Goal: Task Accomplishment & Management: Complete application form

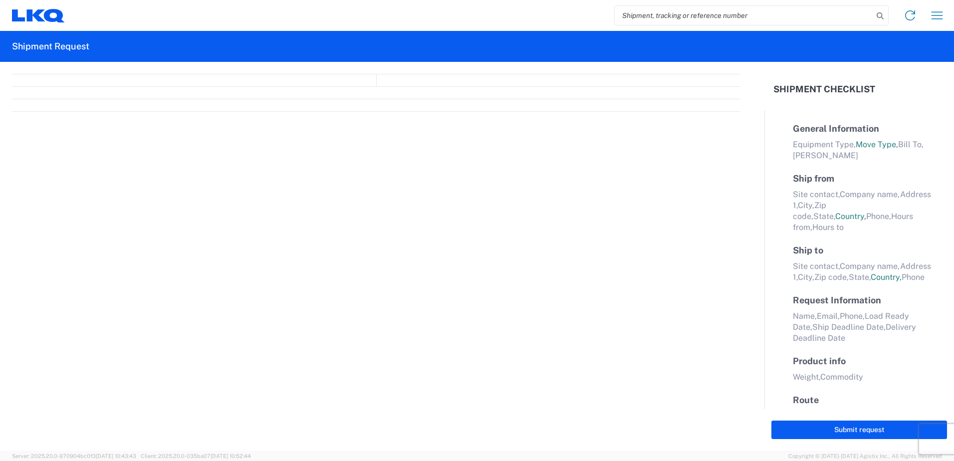
select select "FULL"
select select "LBS"
select select "IN"
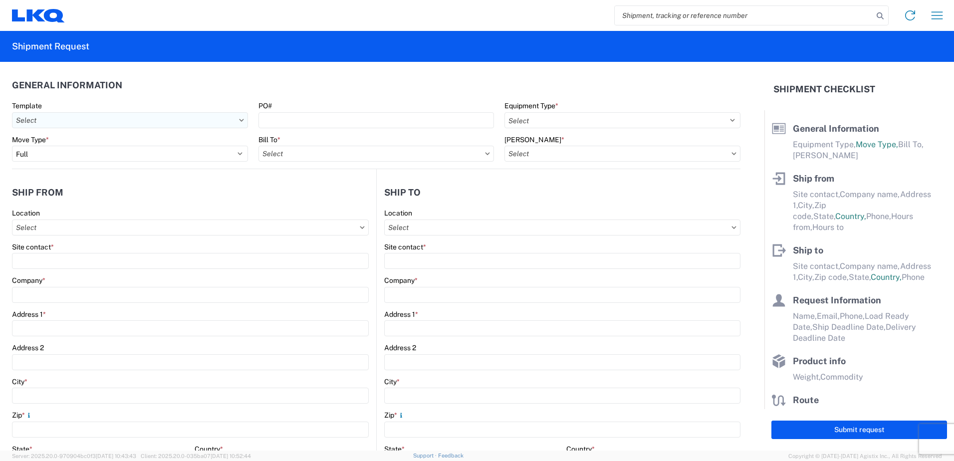
click at [82, 124] on input "text" at bounding box center [130, 120] width 236 height 16
click at [73, 150] on input at bounding box center [101, 145] width 163 height 16
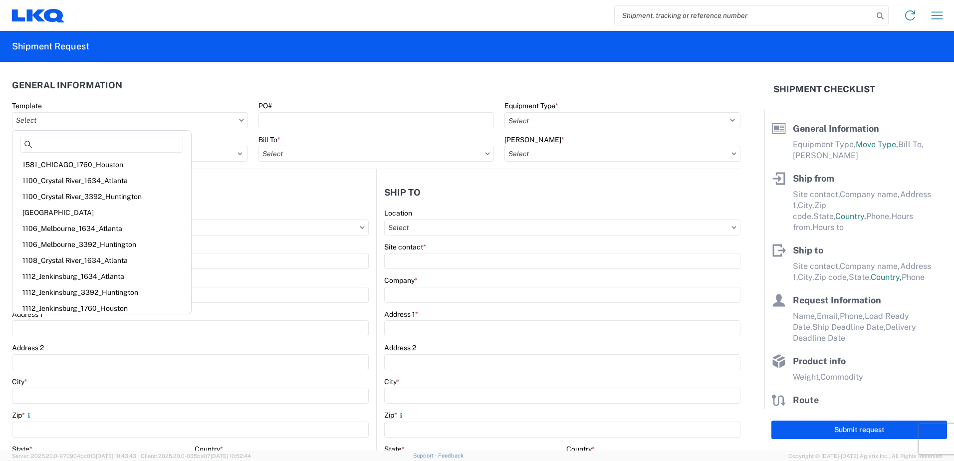
click at [380, 91] on header "General Information" at bounding box center [376, 85] width 728 height 22
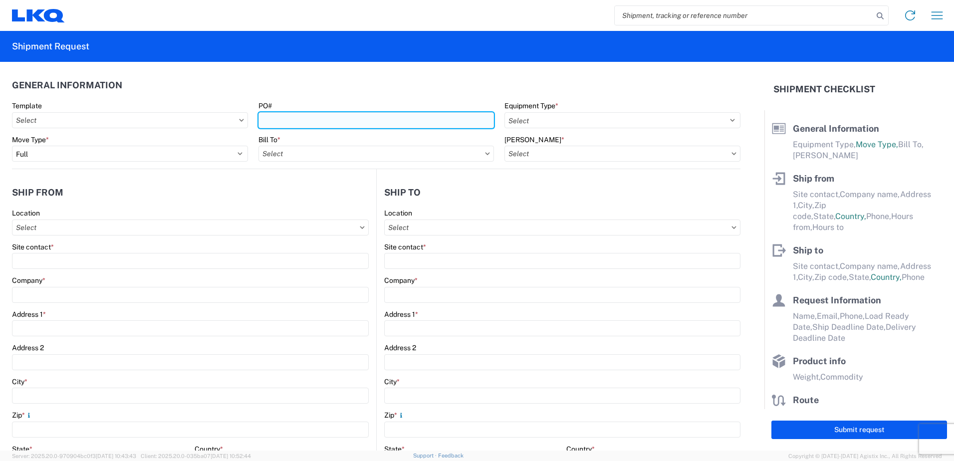
click at [331, 118] on input "PO#" at bounding box center [376, 120] width 236 height 16
type input "1882-100325"
click at [309, 155] on input "text" at bounding box center [376, 154] width 236 height 16
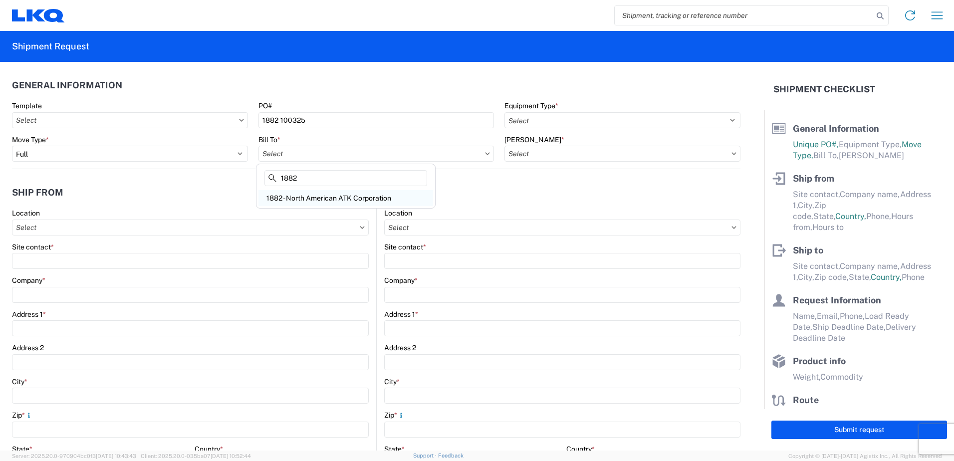
type input "1882"
click at [311, 198] on div "1882 - North American ATK Corporation" at bounding box center [345, 198] width 175 height 16
type input "1882 - North American ATK Corporation"
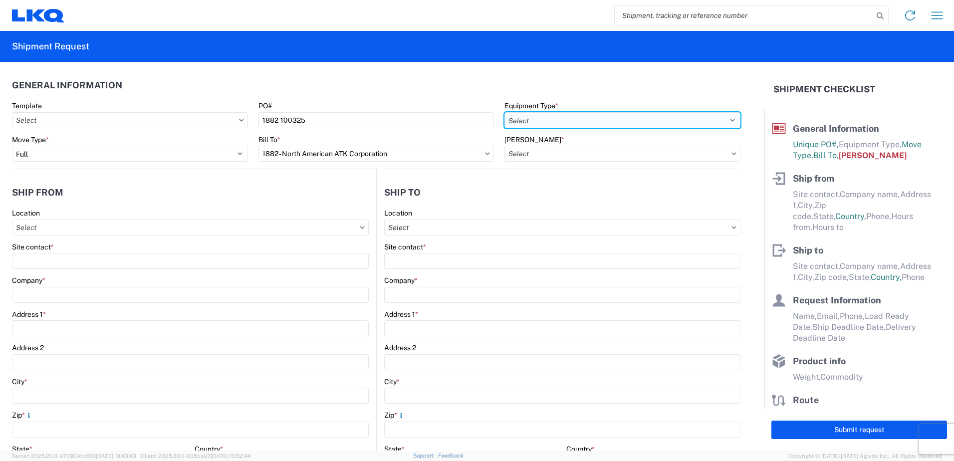
click at [551, 117] on select "Select 53’ Dry Van Flatbed Dropdeck (van) Lowboy (flatbed) Rail" at bounding box center [622, 120] width 236 height 16
select select "STDV"
click at [504, 112] on select "Select 53’ Dry Van Flatbed Dropdeck (van) Lowboy (flatbed) Rail" at bounding box center [622, 120] width 236 height 16
click at [547, 155] on input "text" at bounding box center [622, 154] width 236 height 16
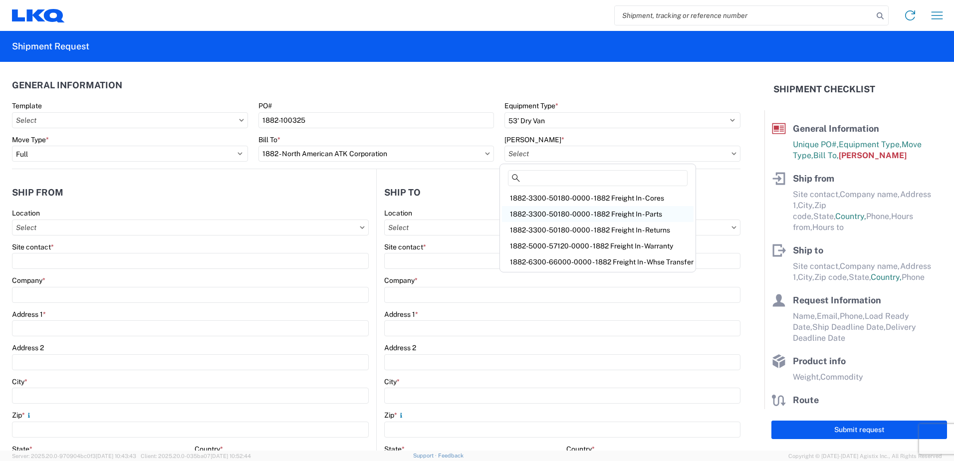
click at [574, 213] on div "1882-3300-50180-0000 - 1882 Freight In - Parts" at bounding box center [598, 214] width 192 height 16
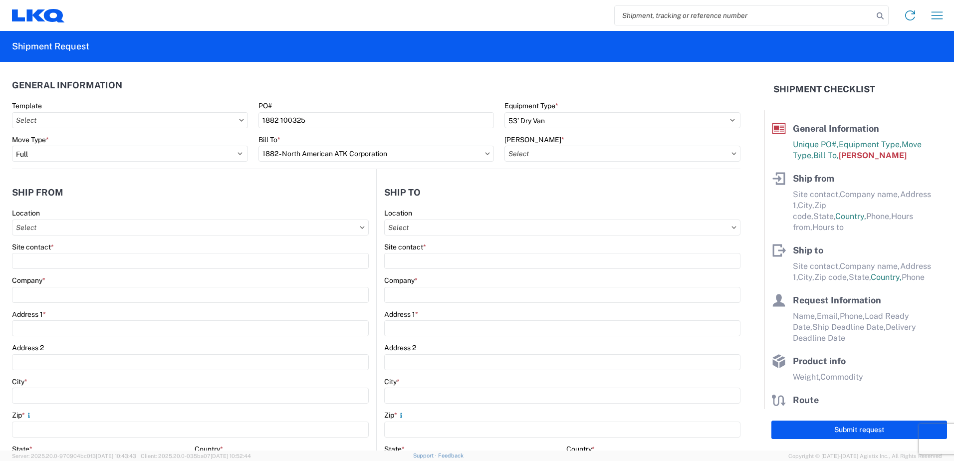
type input "1882-3300-50180-0000 - 1882 Freight In - Parts, 1882-3300-50180-0000 - 1882 Fre…"
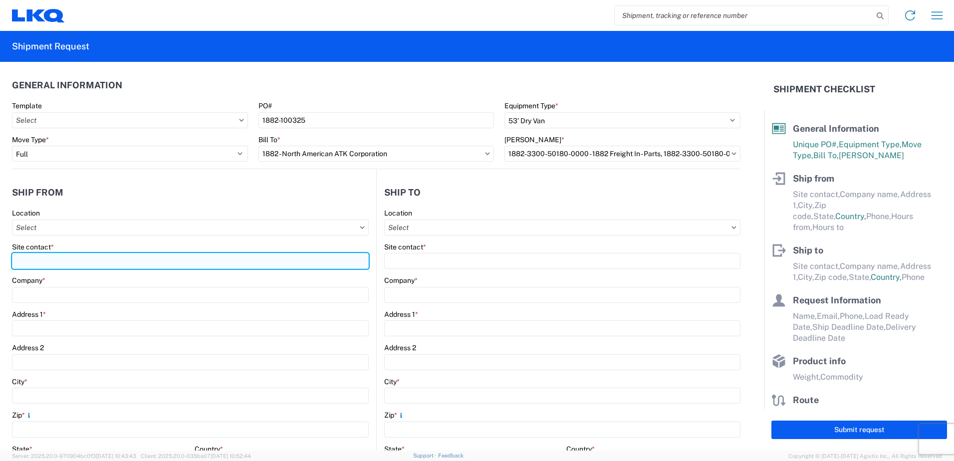
click at [54, 262] on input "Site contact *" at bounding box center [190, 261] width 357 height 16
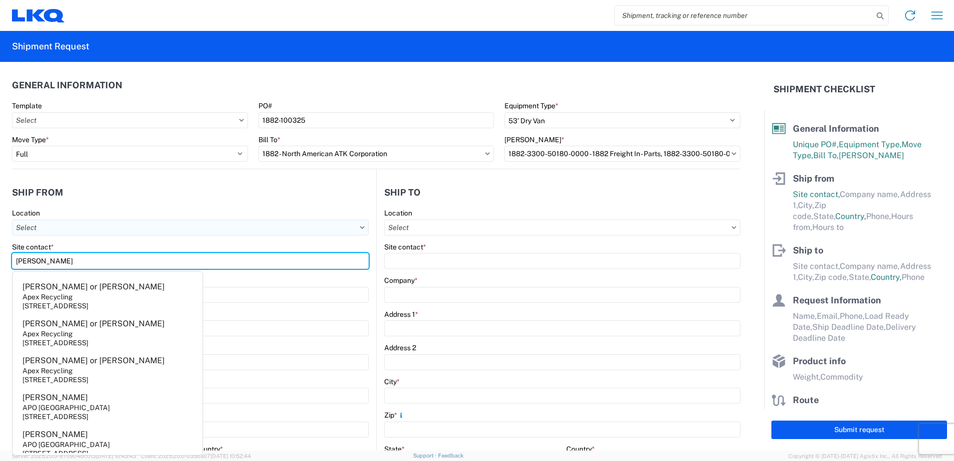
type input "[PERSON_NAME]"
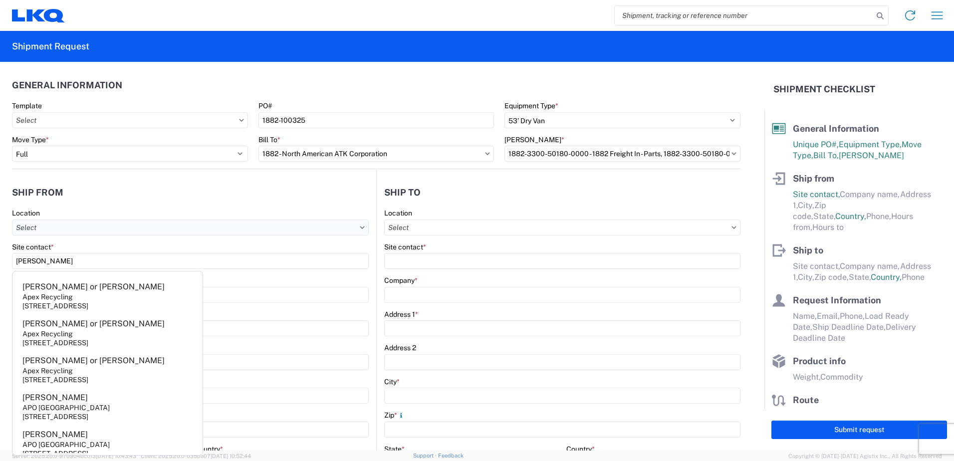
click at [167, 225] on input "text" at bounding box center [190, 228] width 357 height 16
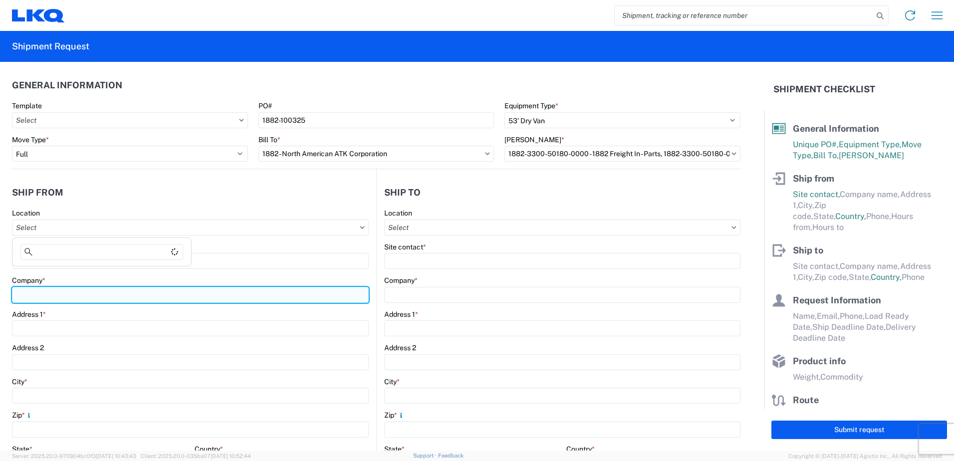
click at [44, 295] on input "Company *" at bounding box center [190, 295] width 357 height 16
type input "ADVANCED ABRASIVE PRODUCTS"
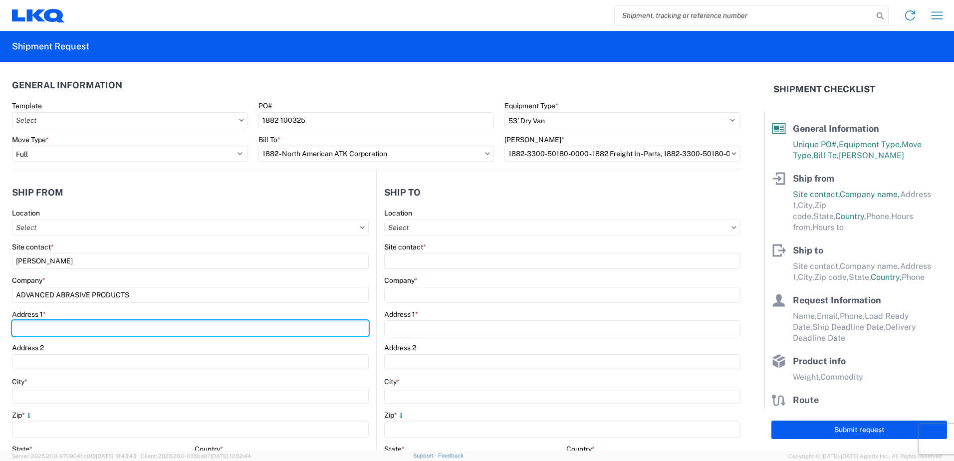
click at [66, 328] on input "Address 1 *" at bounding box center [190, 328] width 357 height 16
type input "20080 [GEOGRAPHIC_DATA]"
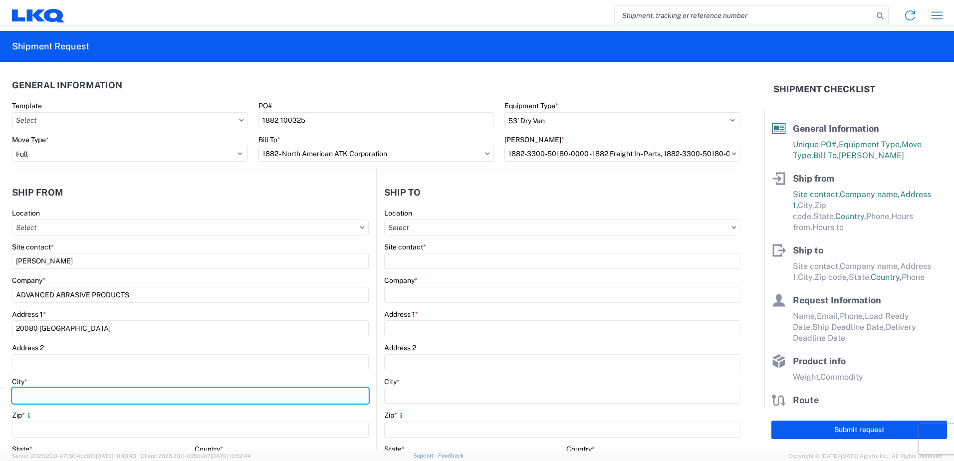
click at [46, 397] on input "City *" at bounding box center [190, 396] width 357 height 16
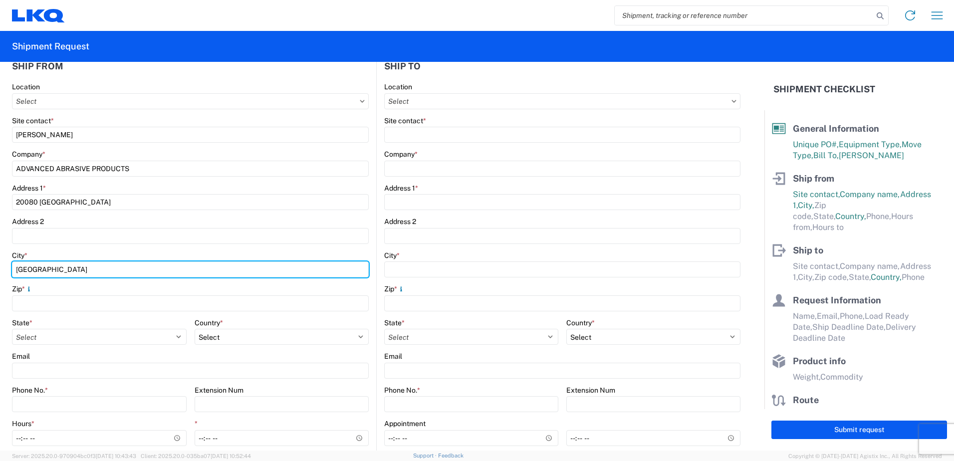
scroll to position [165, 0]
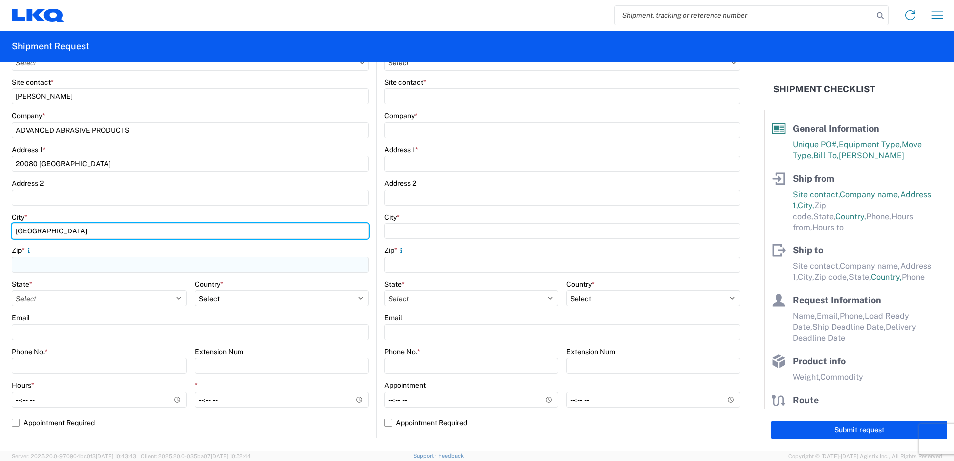
type input "[GEOGRAPHIC_DATA]"
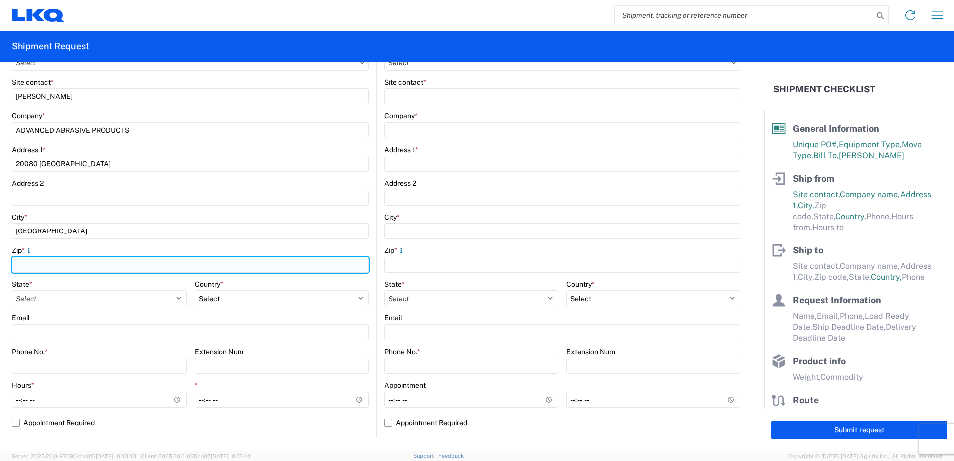
click at [57, 265] on input "Zip *" at bounding box center [190, 265] width 357 height 16
type input "48183"
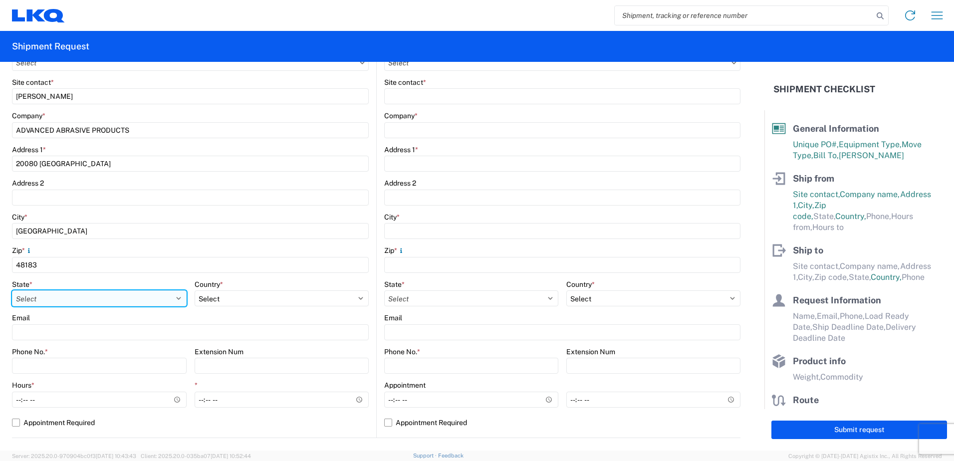
click at [175, 302] on select "Select [US_STATE] [US_STATE] [US_STATE] [US_STATE] Armed Forces Americas Armed …" at bounding box center [99, 298] width 175 height 16
select select "MI"
click at [12, 290] on select "Select [US_STATE] [US_STATE] [US_STATE] [US_STATE] Armed Forces Americas Armed …" at bounding box center [99, 298] width 175 height 16
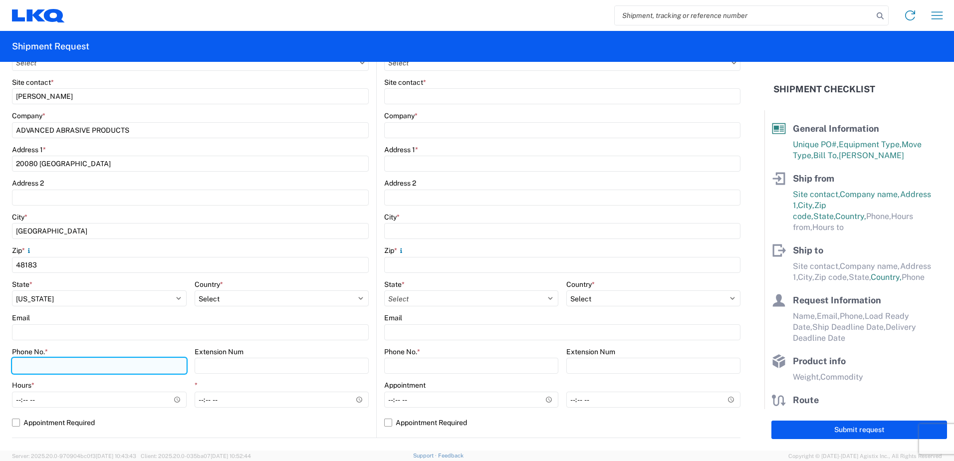
click at [74, 361] on input "Phone No. *" at bounding box center [99, 366] width 175 height 16
type input "[PHONE_NUMBER]"
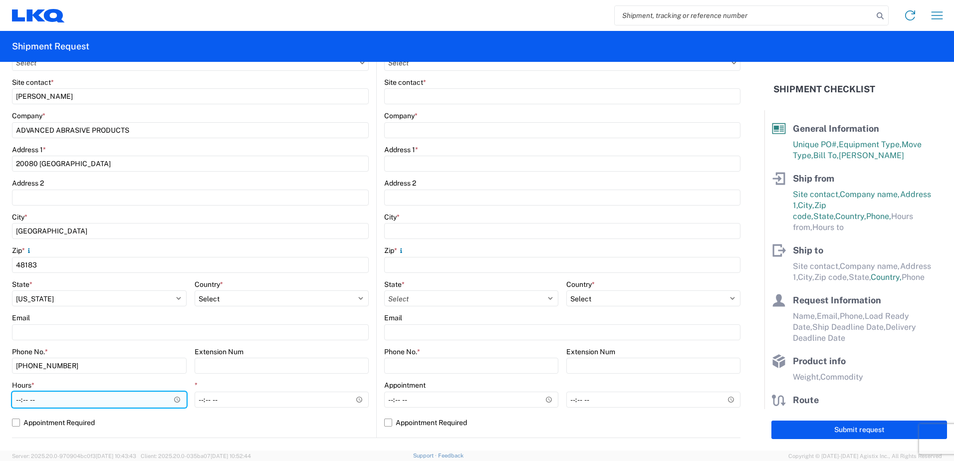
click at [117, 400] on input "Hours *" at bounding box center [99, 400] width 175 height 16
type input "08:00"
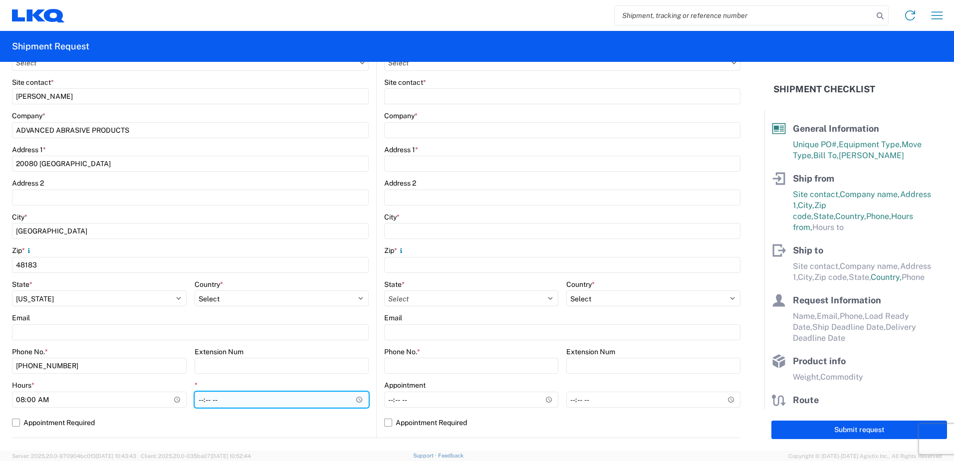
click at [222, 401] on input "*" at bounding box center [282, 400] width 175 height 16
type input "16:30"
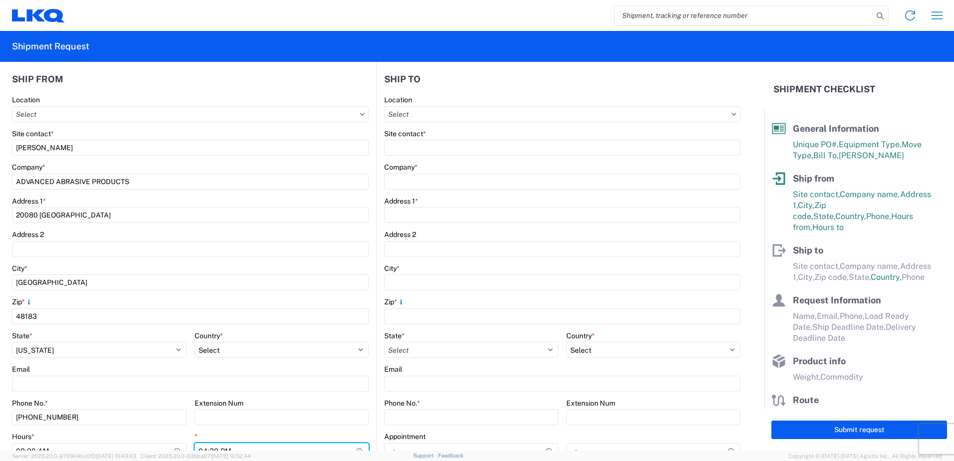
scroll to position [77, 0]
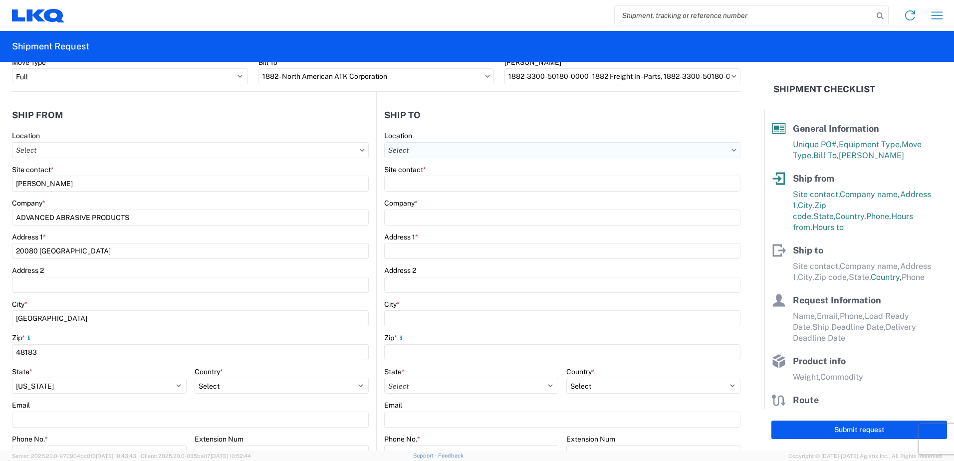
click at [620, 156] on input "text" at bounding box center [562, 150] width 356 height 16
type input "1882"
click at [507, 189] on div "1882 - North American ATK Corporation" at bounding box center [470, 195] width 175 height 16
type input "1882 - North American ATK Corporation"
type input "LKQ Corporation"
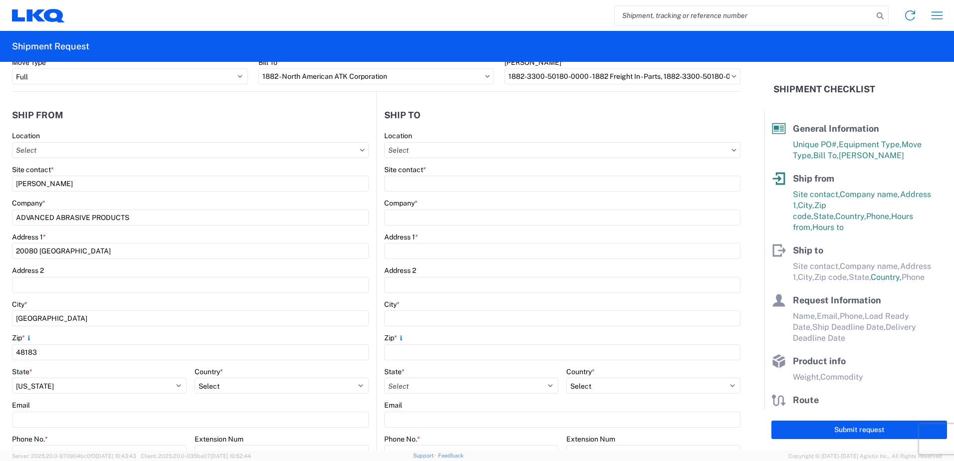
type input "[STREET_ADDRESS]"
type input "[GEOGRAPHIC_DATA]"
type input "75050"
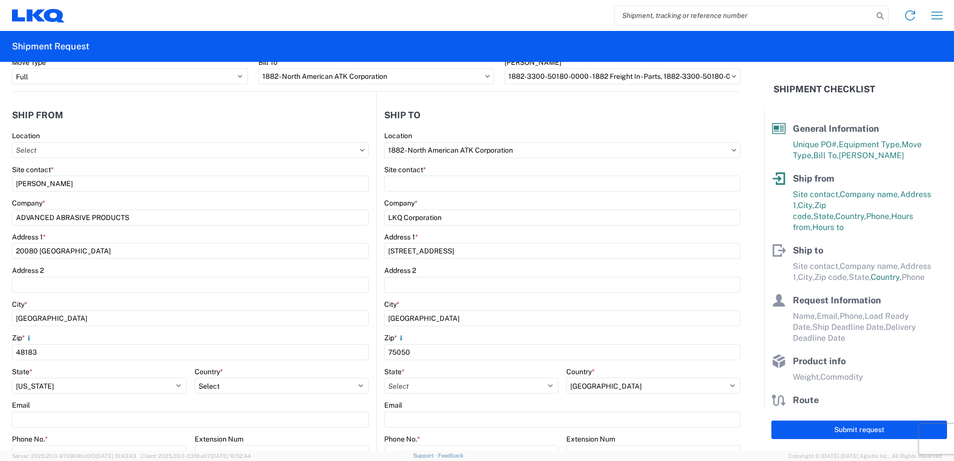
select select "[GEOGRAPHIC_DATA]"
select select "US"
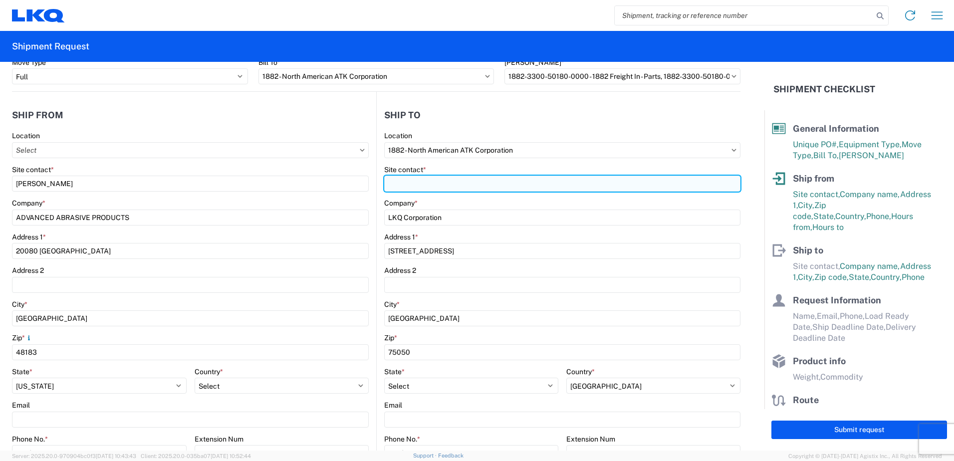
click at [419, 182] on input "Site contact *" at bounding box center [562, 184] width 356 height 16
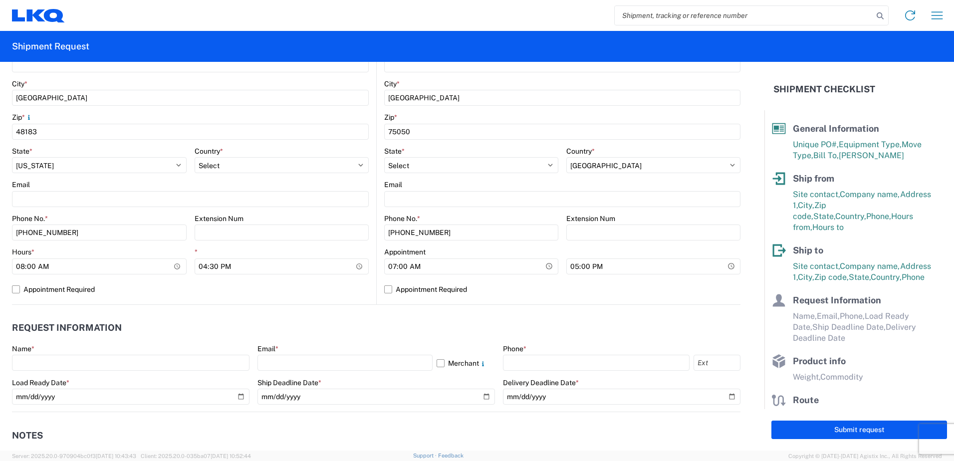
scroll to position [308, 0]
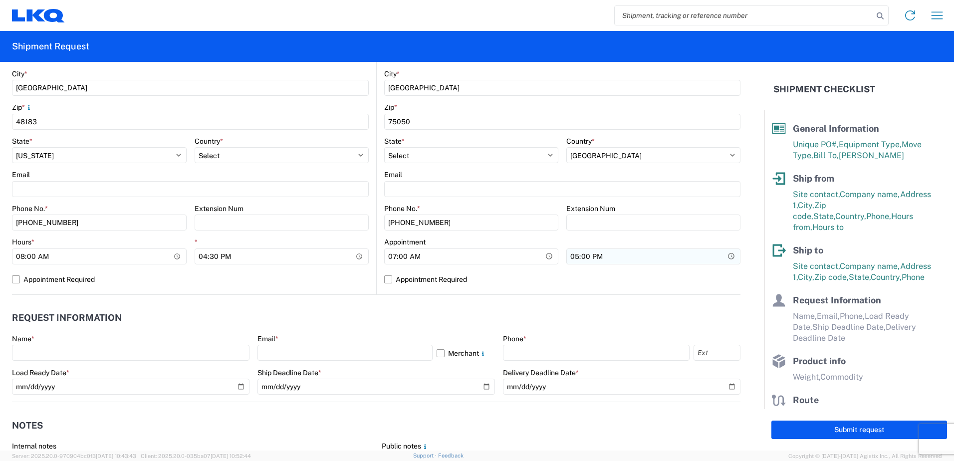
type input "[PERSON_NAME]"
click at [609, 259] on input "17:00" at bounding box center [653, 256] width 174 height 16
type input "16:00"
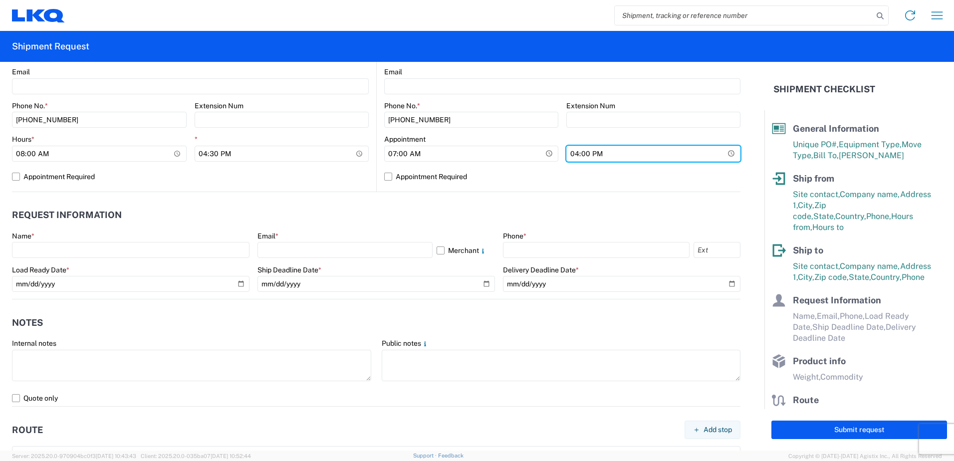
scroll to position [435, 0]
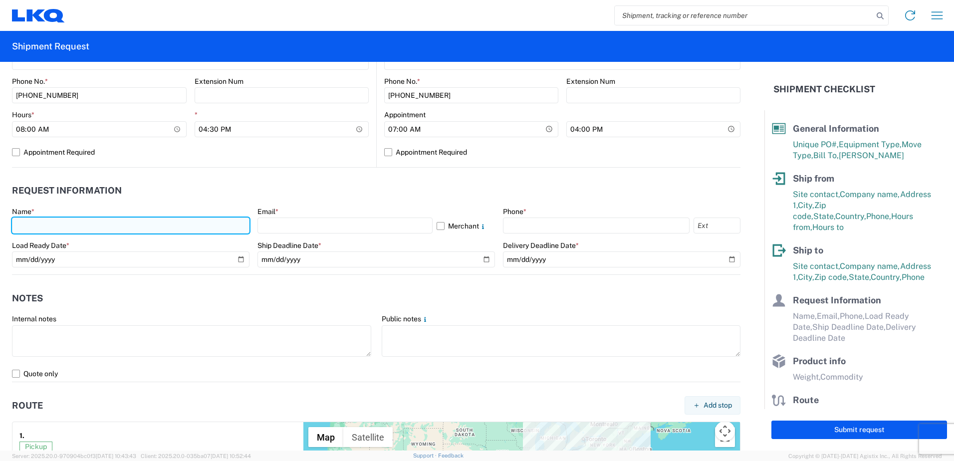
click at [39, 222] on input "text" at bounding box center [130, 226] width 237 height 16
type input "[PERSON_NAME]"
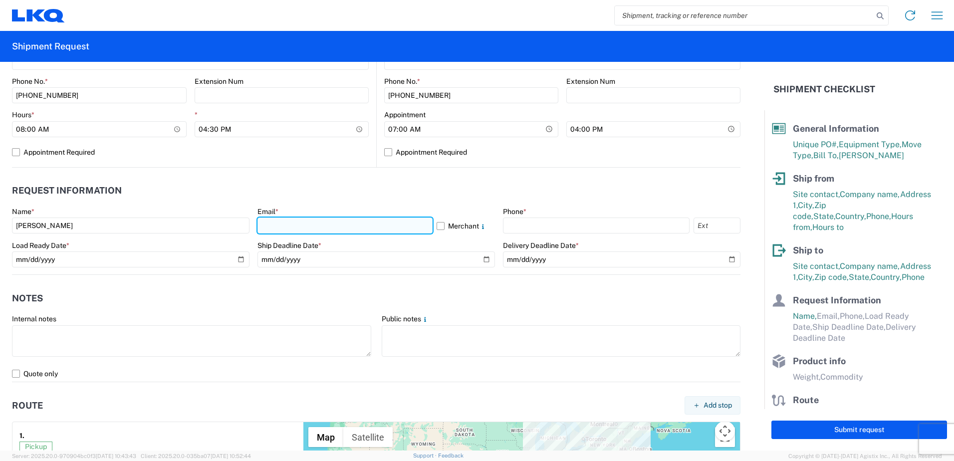
click at [315, 225] on input "text" at bounding box center [344, 226] width 175 height 16
type input "[EMAIL_ADDRESS][DOMAIN_NAME]"
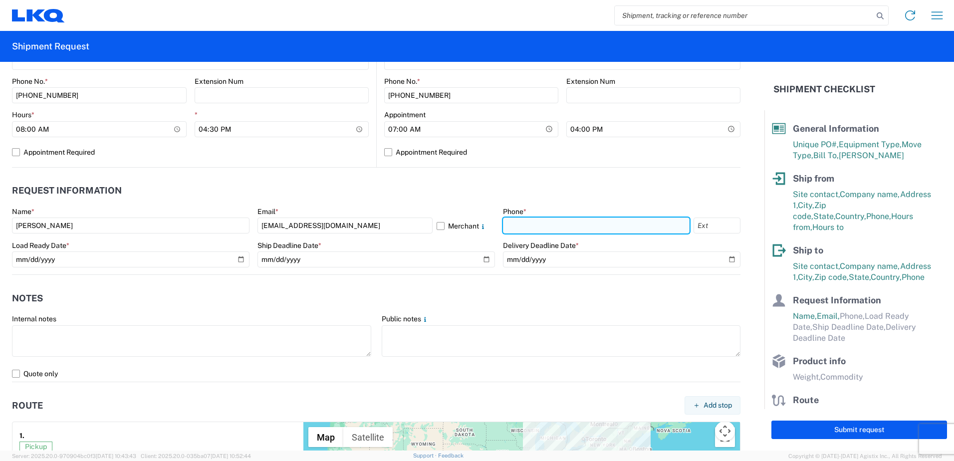
click at [583, 226] on input "text" at bounding box center [596, 226] width 187 height 16
type input "8104874498"
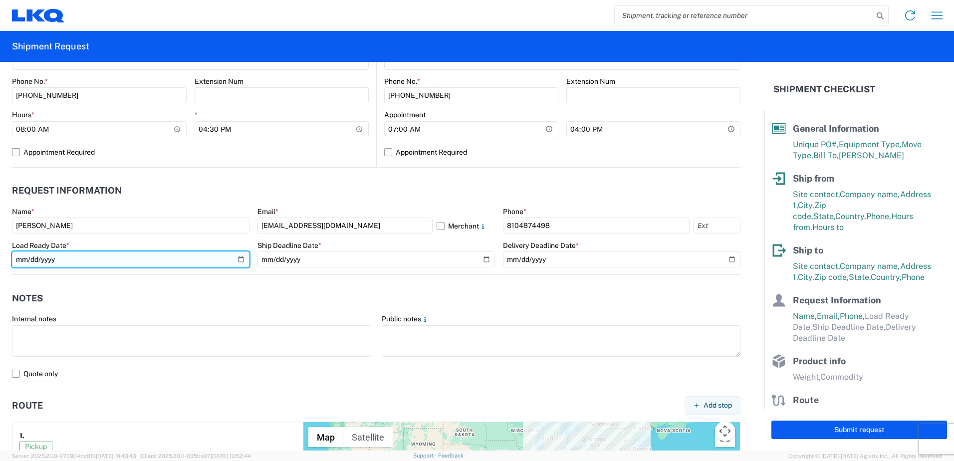
click at [108, 259] on input "date" at bounding box center [130, 259] width 237 height 16
click at [235, 260] on input "date" at bounding box center [130, 259] width 237 height 16
type input "[DATE]"
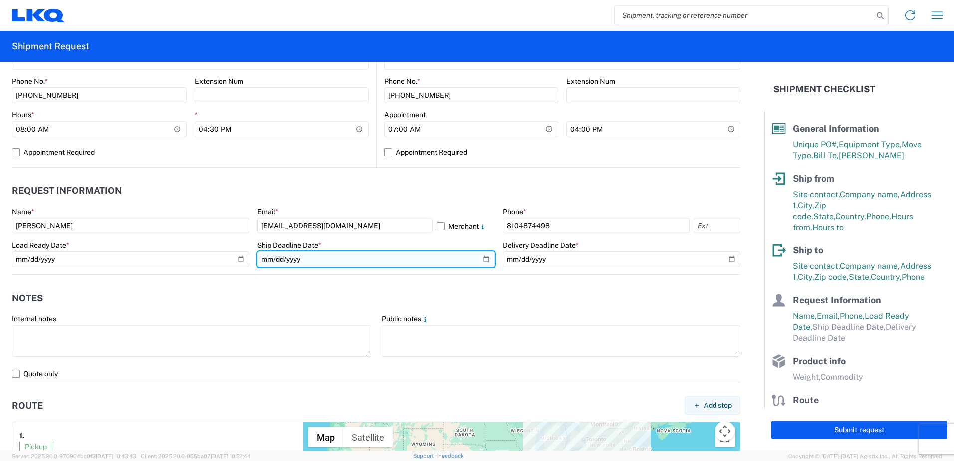
click at [479, 261] on input "date" at bounding box center [375, 259] width 237 height 16
type input "[DATE]"
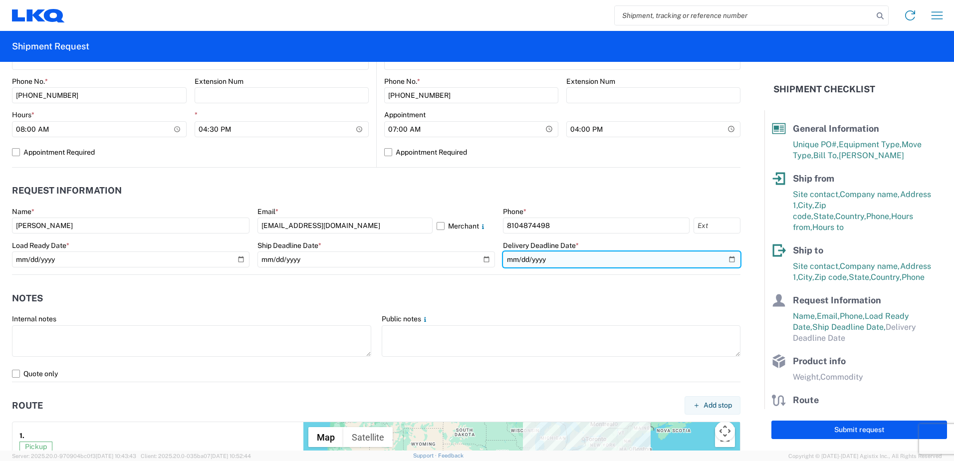
click at [566, 260] on input "date" at bounding box center [621, 259] width 237 height 16
click at [728, 260] on input "date" at bounding box center [621, 259] width 237 height 16
type input "[DATE]"
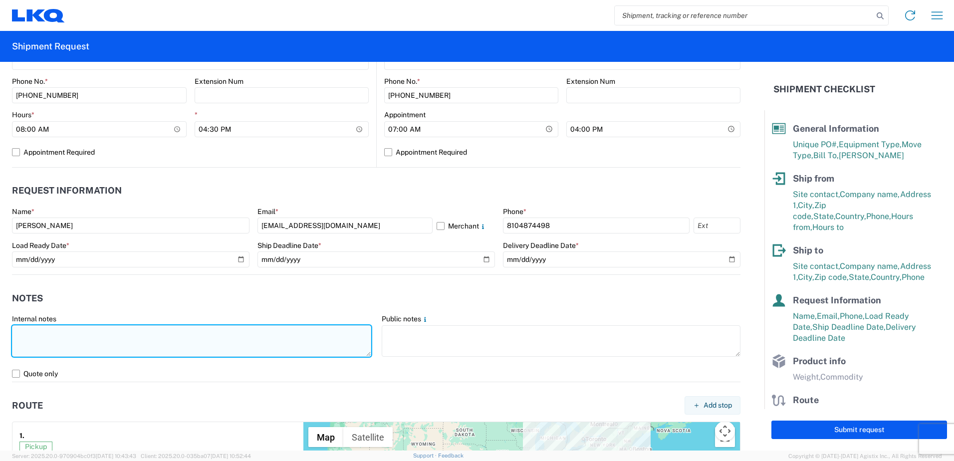
click at [47, 336] on textarea at bounding box center [191, 340] width 359 height 31
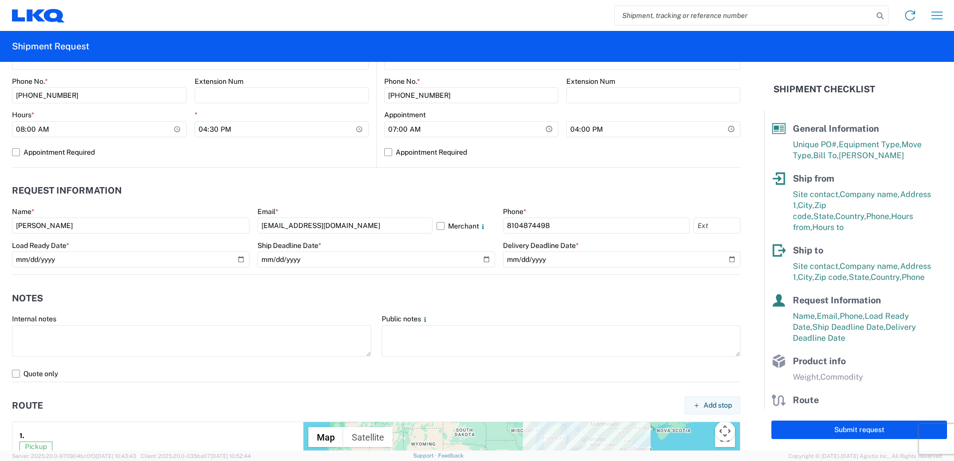
click at [22, 376] on label "Quote only" at bounding box center [376, 374] width 728 height 16
click at [0, 0] on input "Quote only" at bounding box center [0, 0] width 0 height 0
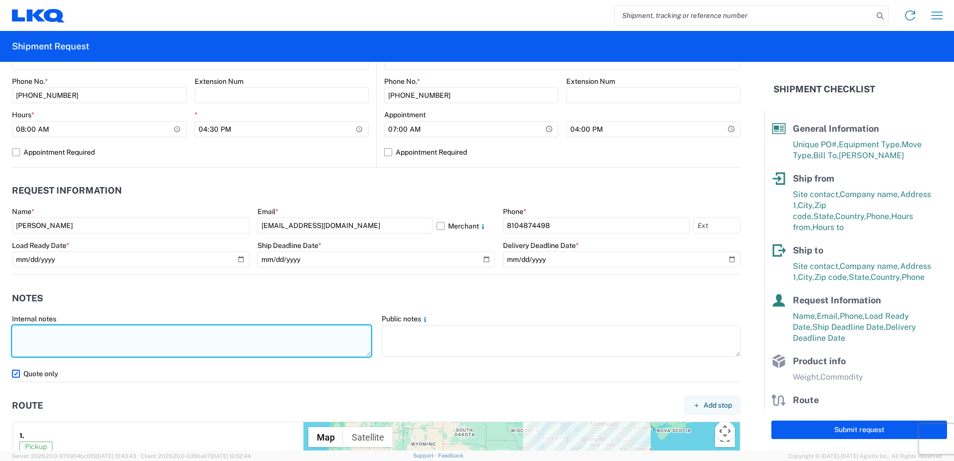
click at [36, 338] on textarea at bounding box center [191, 340] width 359 height 31
click at [95, 335] on textarea "QUOTE ONLY" at bounding box center [191, 340] width 359 height 31
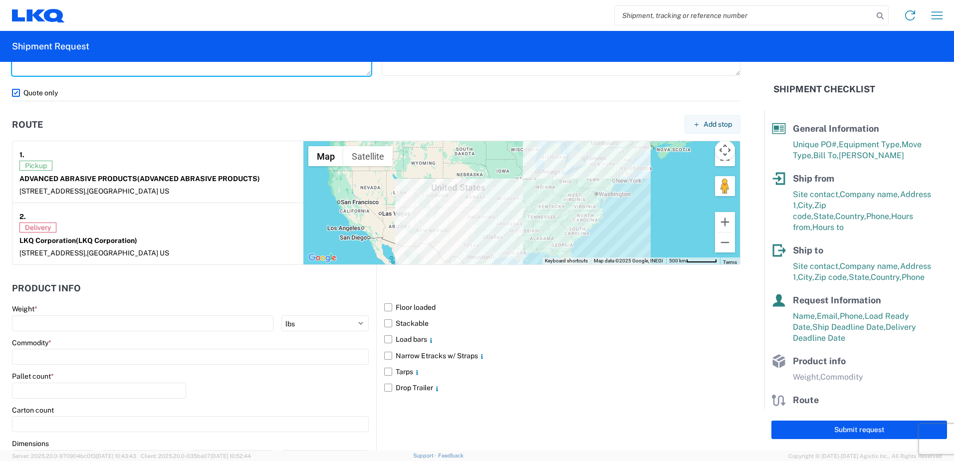
scroll to position [749, 0]
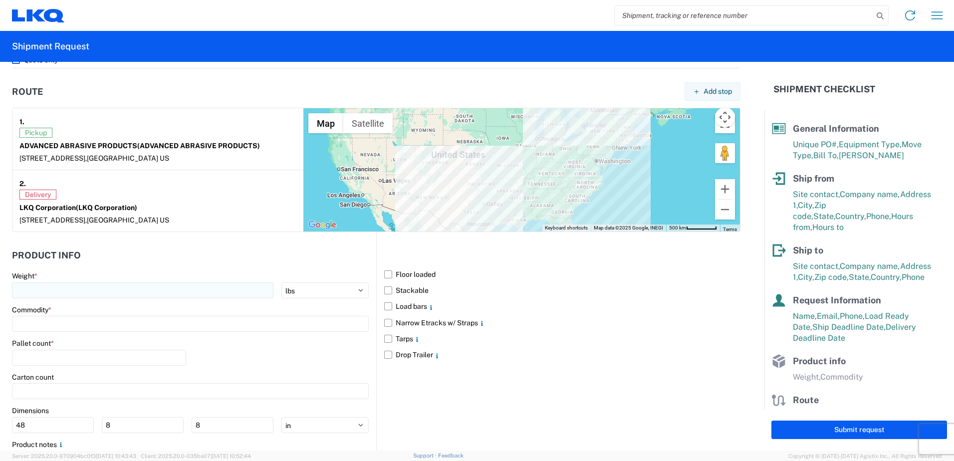
type textarea "QUOTE ONLY"
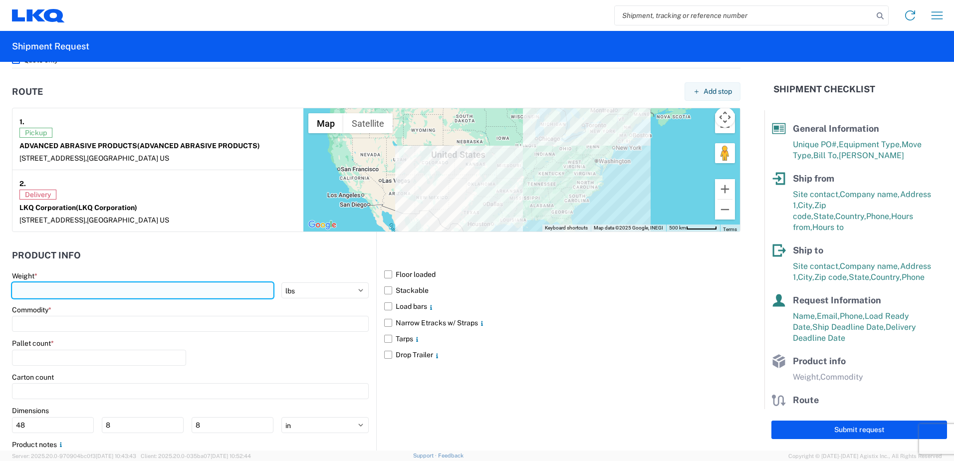
click at [88, 290] on input "number" at bounding box center [142, 290] width 261 height 16
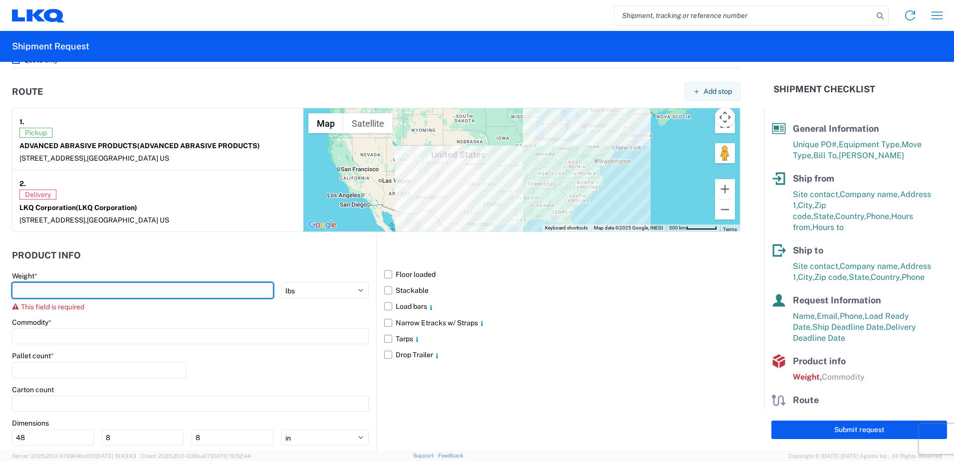
click at [34, 290] on input "number" at bounding box center [142, 290] width 261 height 16
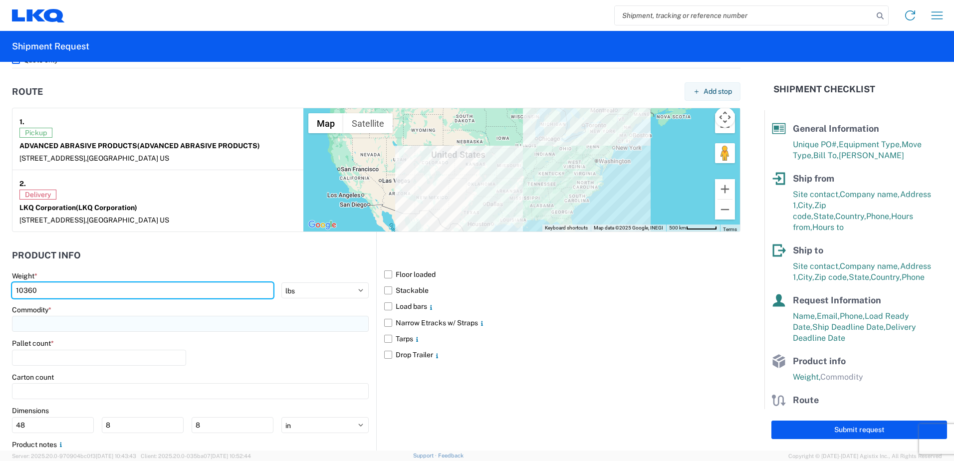
type input "10360"
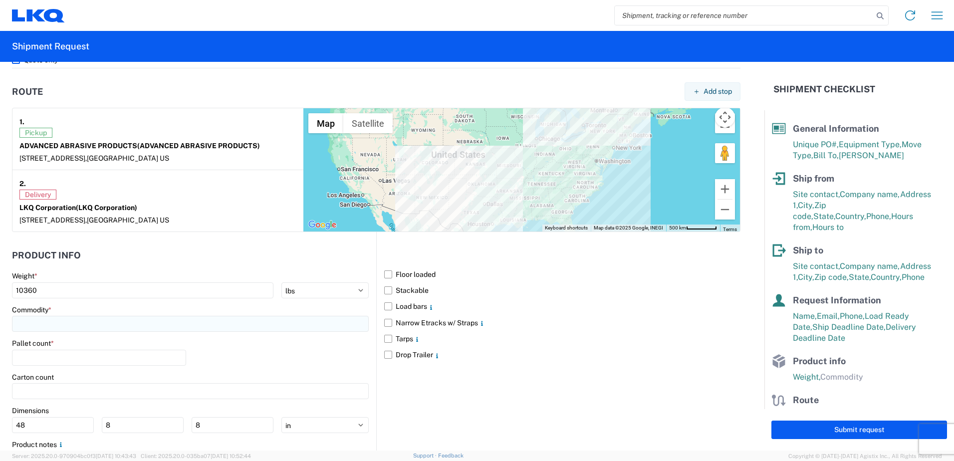
click at [52, 327] on input at bounding box center [190, 324] width 357 height 16
type input "AUTO PARTS"
click at [67, 394] on span "Add new "AUTO PARTS"..." at bounding box center [72, 391] width 83 height 9
type input "AUTO PARTS"
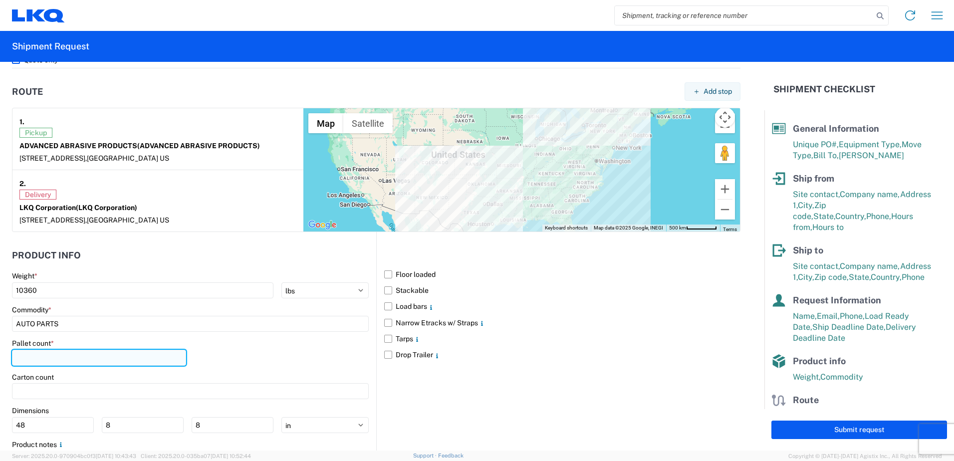
click at [48, 356] on input "number" at bounding box center [99, 358] width 174 height 16
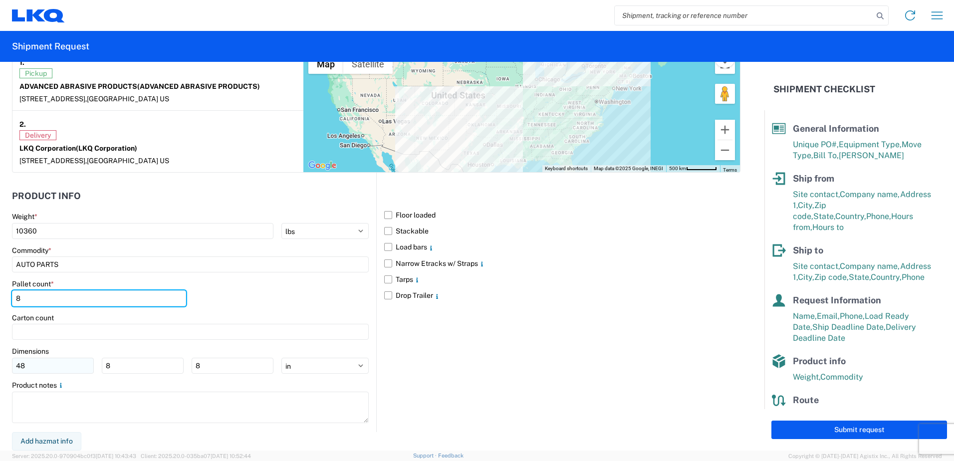
type input "8"
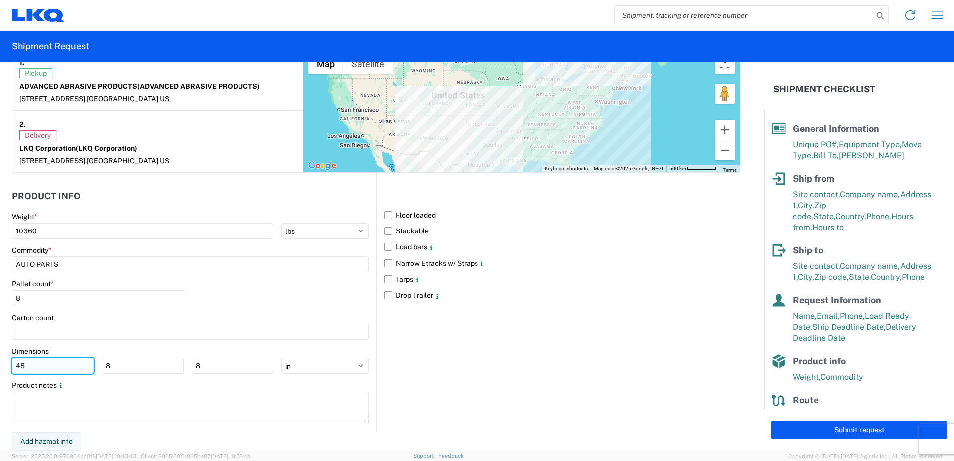
click at [44, 365] on input "48" at bounding box center [53, 366] width 82 height 16
type input "4"
type input "27"
type input "39"
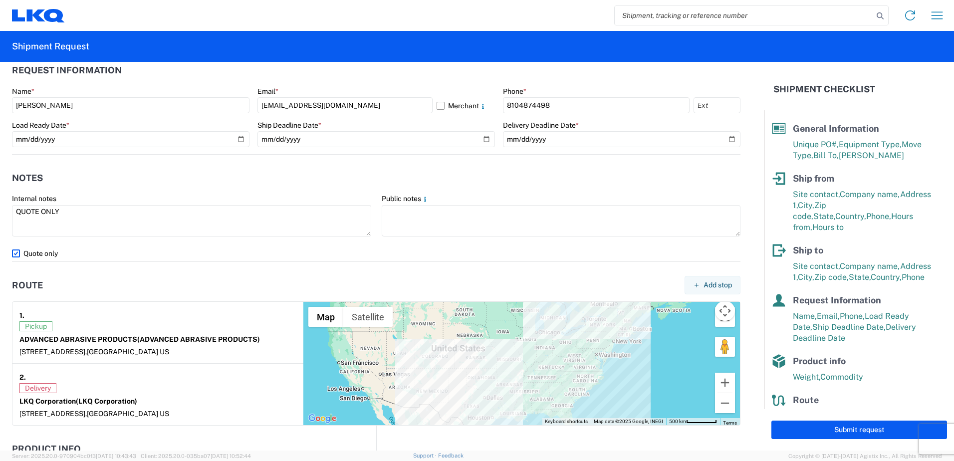
scroll to position [544, 0]
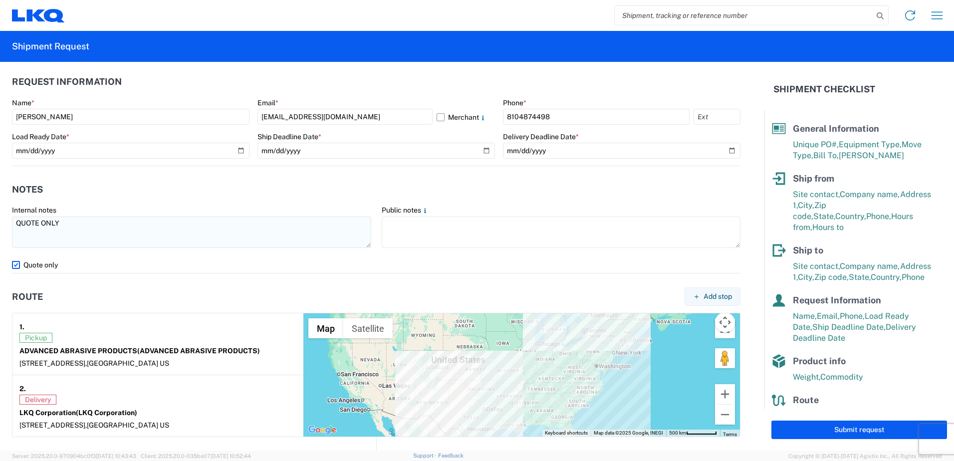
type input "17"
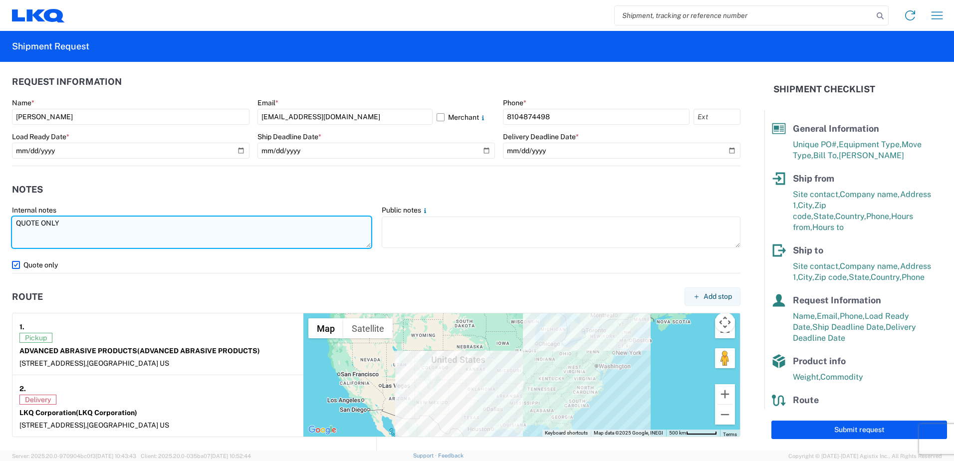
click at [85, 224] on textarea "QUOTE ONLY" at bounding box center [191, 232] width 359 height 31
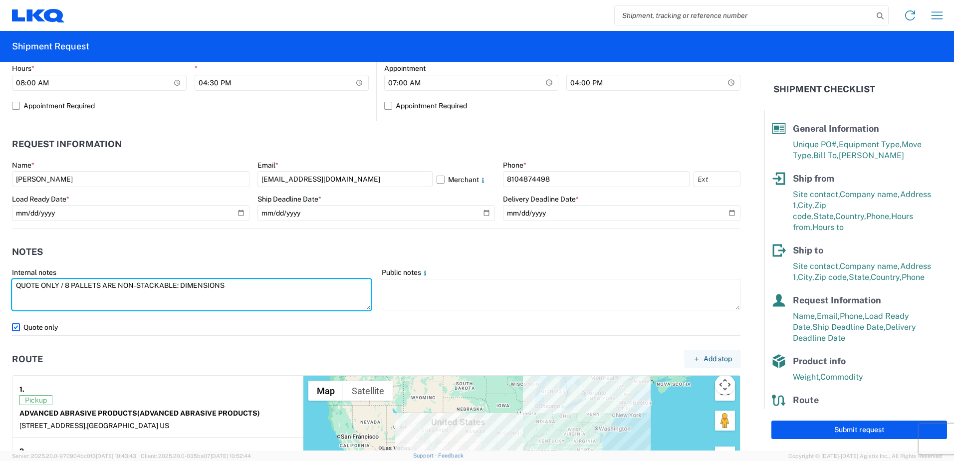
scroll to position [467, 0]
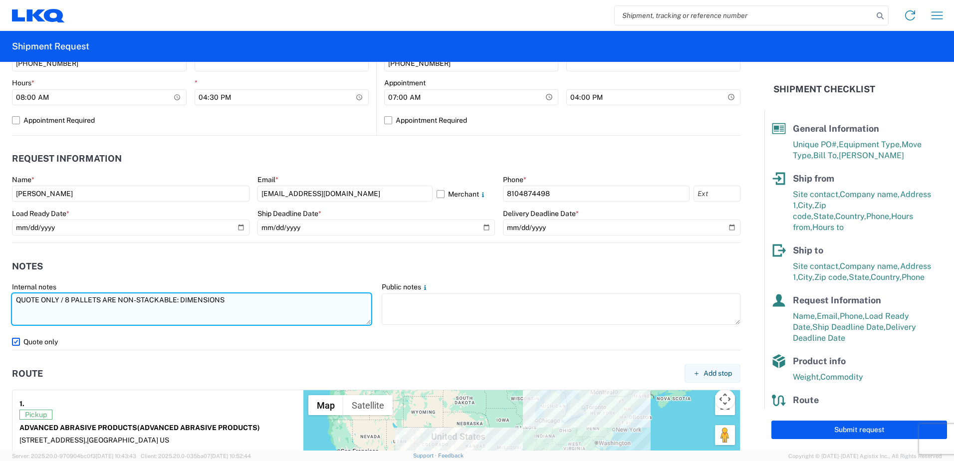
click at [235, 300] on textarea "QUOTE ONLY / 8 PALLETS ARE NON-STACKABLE: DIMENSIONS" at bounding box center [191, 308] width 359 height 31
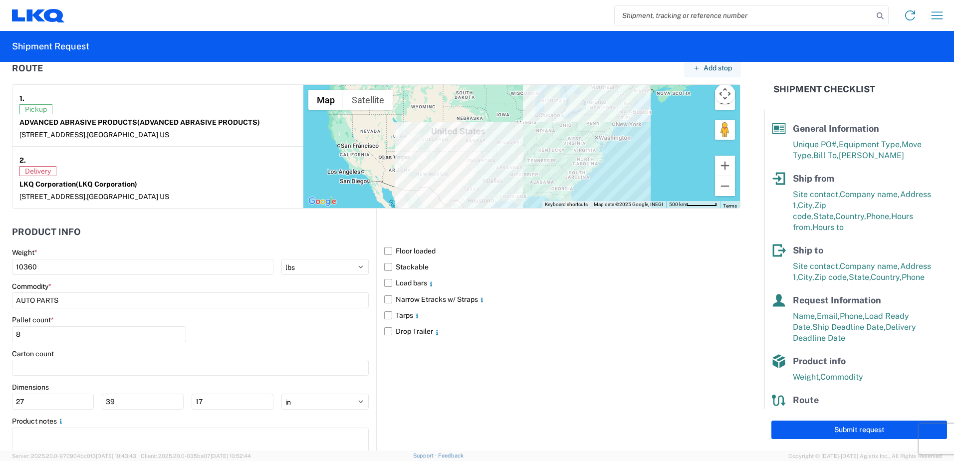
scroll to position [808, 0]
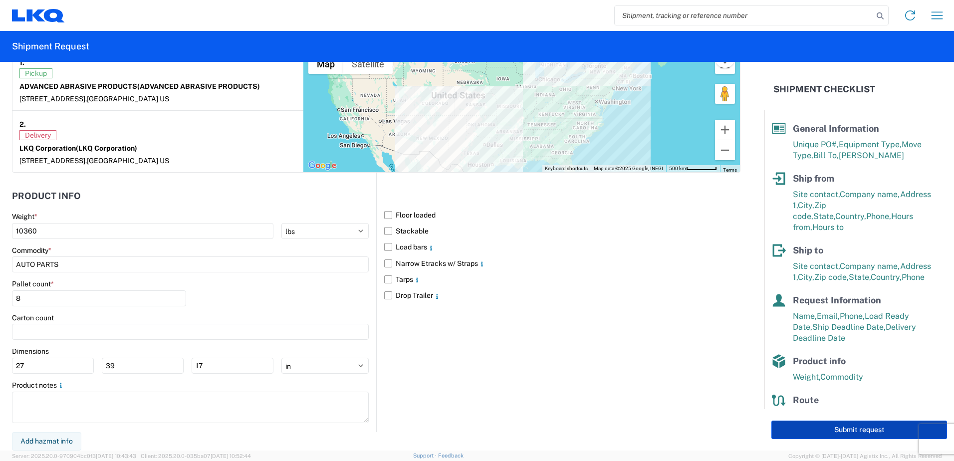
type textarea "QUOTE ONLY / 8 PALLETS ARE NON-STACKABLE"
click at [844, 432] on button "Submit request" at bounding box center [859, 430] width 176 height 18
select select "US"
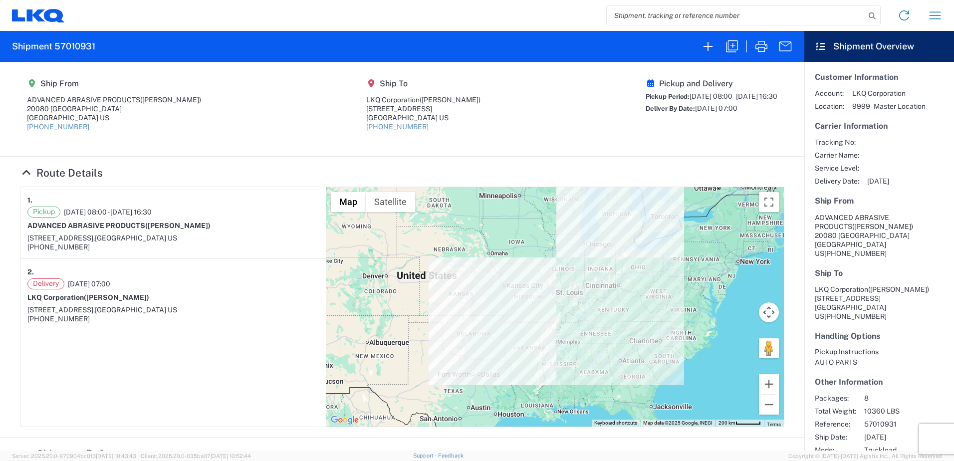
scroll to position [26, 0]
